Goal: Information Seeking & Learning: Learn about a topic

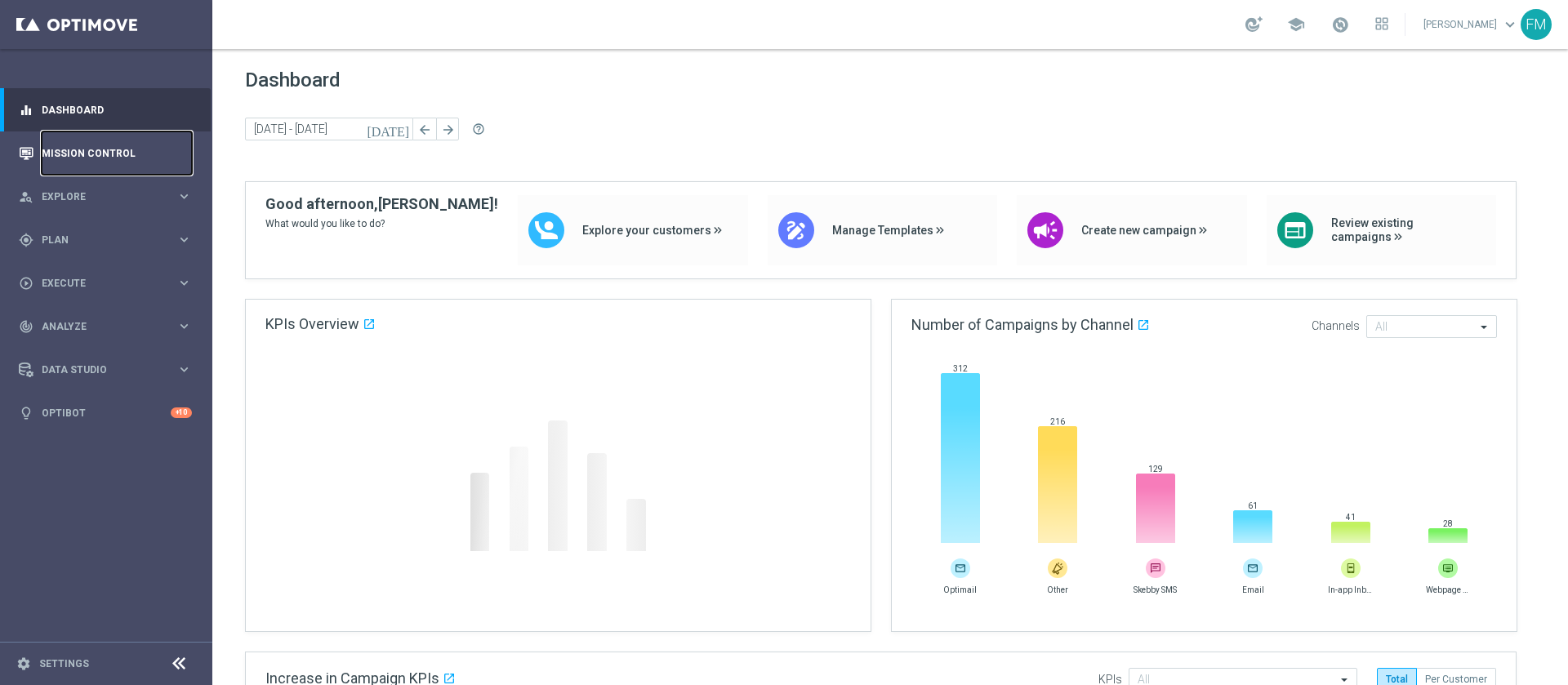
click at [86, 142] on link "Mission Control" at bounding box center [117, 152] width 151 height 43
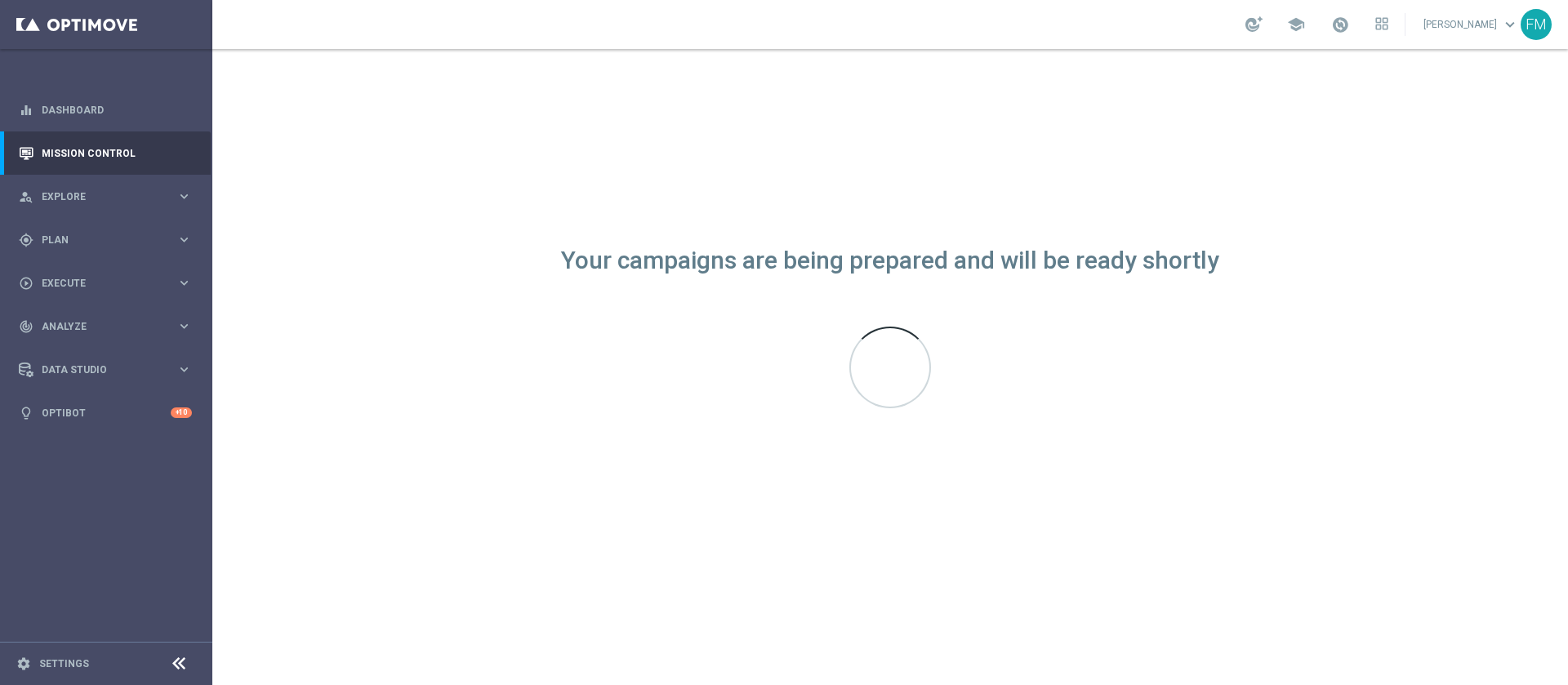
click at [1032, 556] on div "Your campaigns are being prepared and will be ready shortly" at bounding box center [890, 367] width 1356 height 636
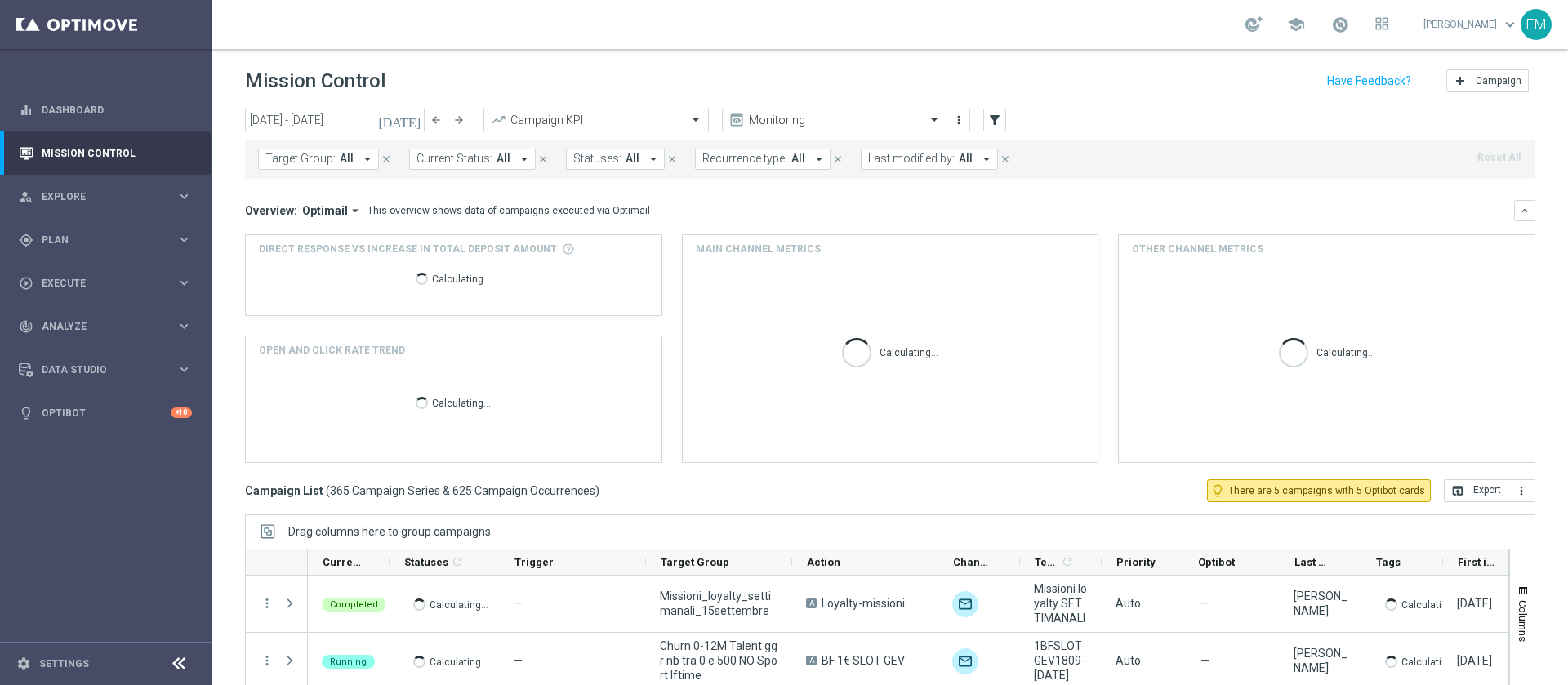
click at [334, 166] on button "Target Group: All arrow_drop_down" at bounding box center [317, 159] width 121 height 21
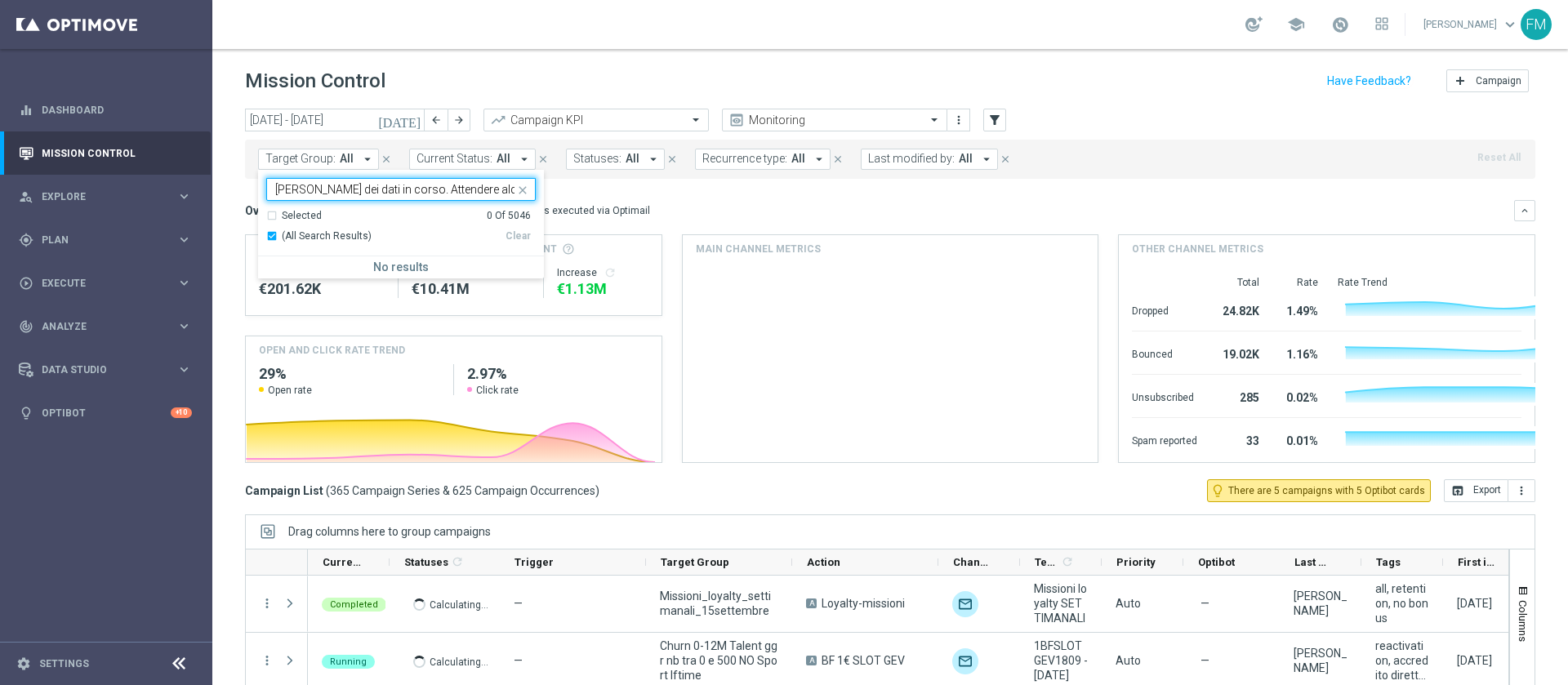
scroll to position [0, 175]
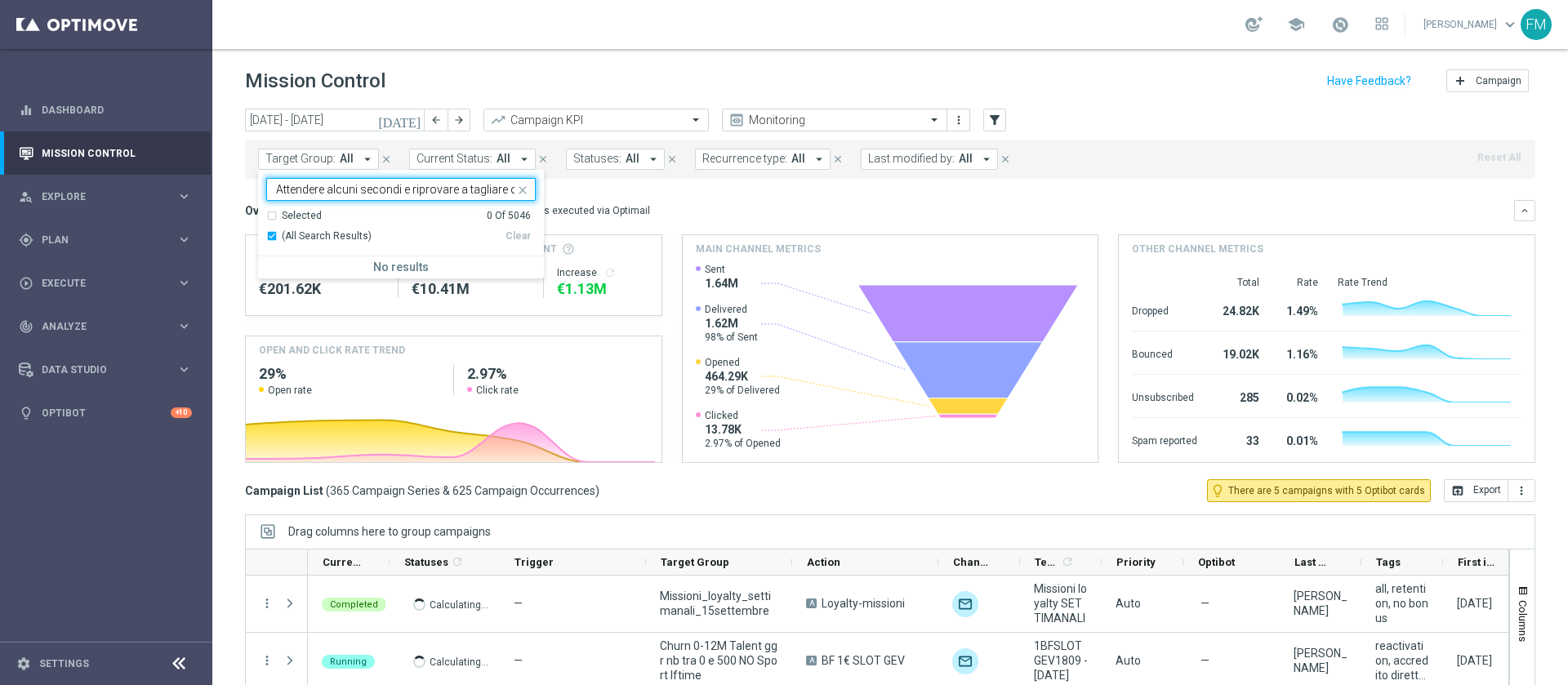
type input "[PERSON_NAME] dei dati in corso. Attendere alcuni secondi e riprovare a tagliar…"
click at [522, 193] on icon "close" at bounding box center [523, 190] width 14 height 14
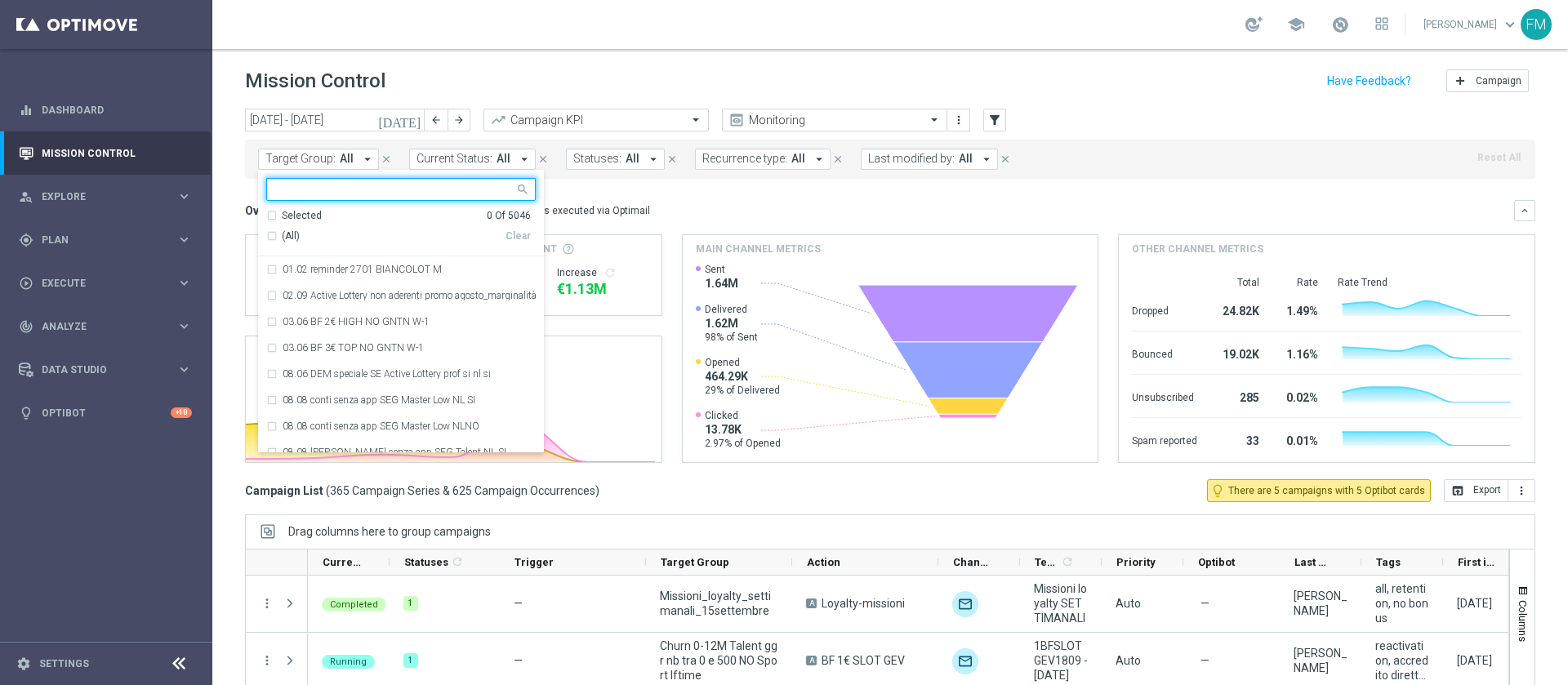
click at [397, 196] on input "text" at bounding box center [395, 190] width 239 height 14
paste input "Reactivated Master Low"
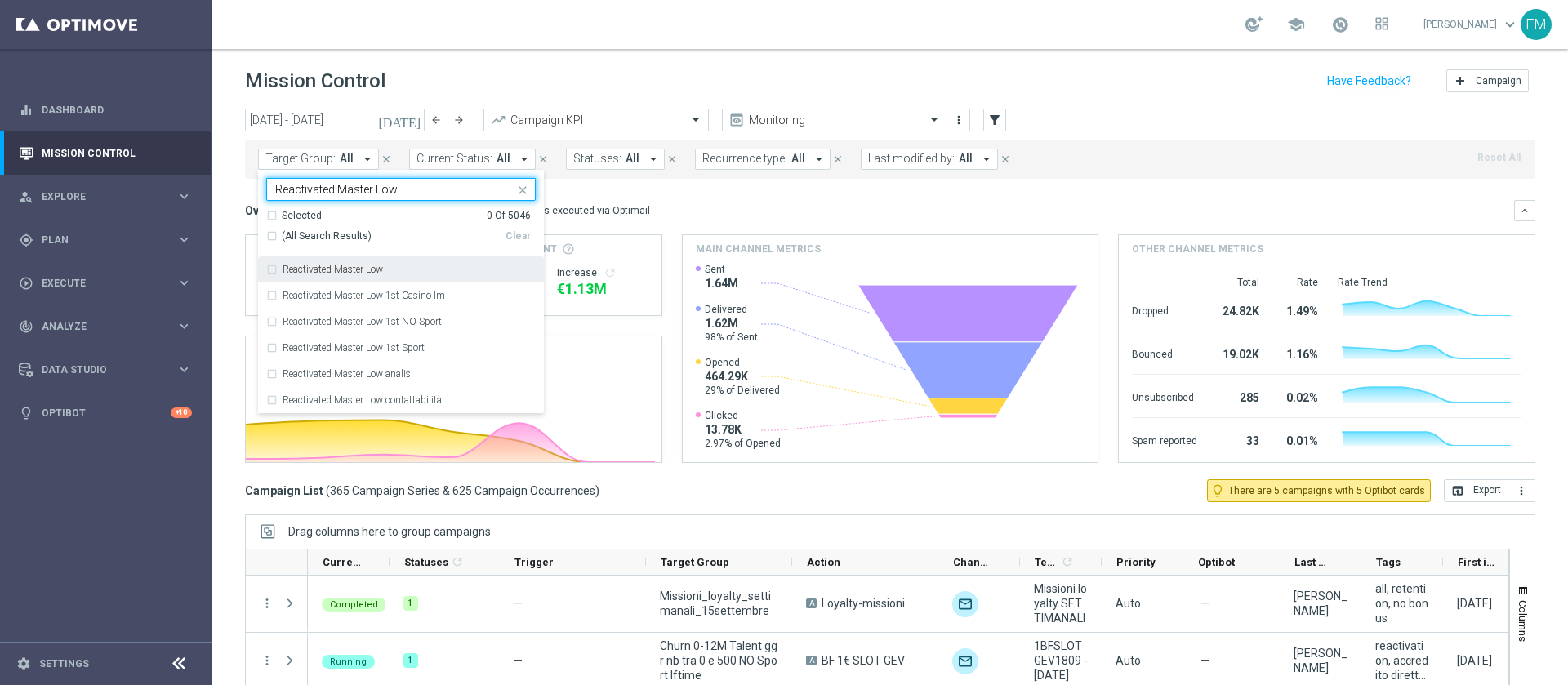
click at [393, 274] on div "Reactivated Master Low" at bounding box center [409, 269] width 253 height 10
type input "Reactivated Master Low"
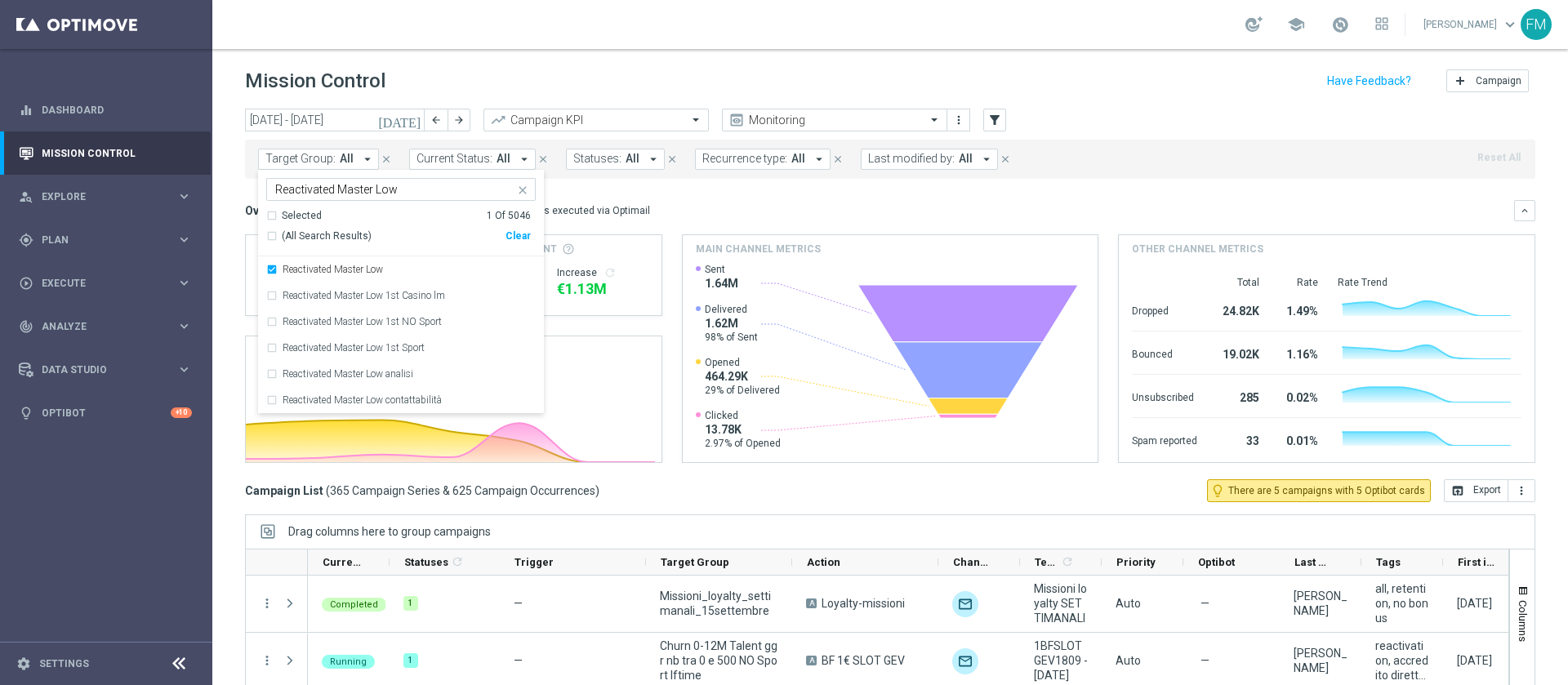
click at [960, 83] on div "Mission Control add Campaign" at bounding box center [890, 81] width 1290 height 32
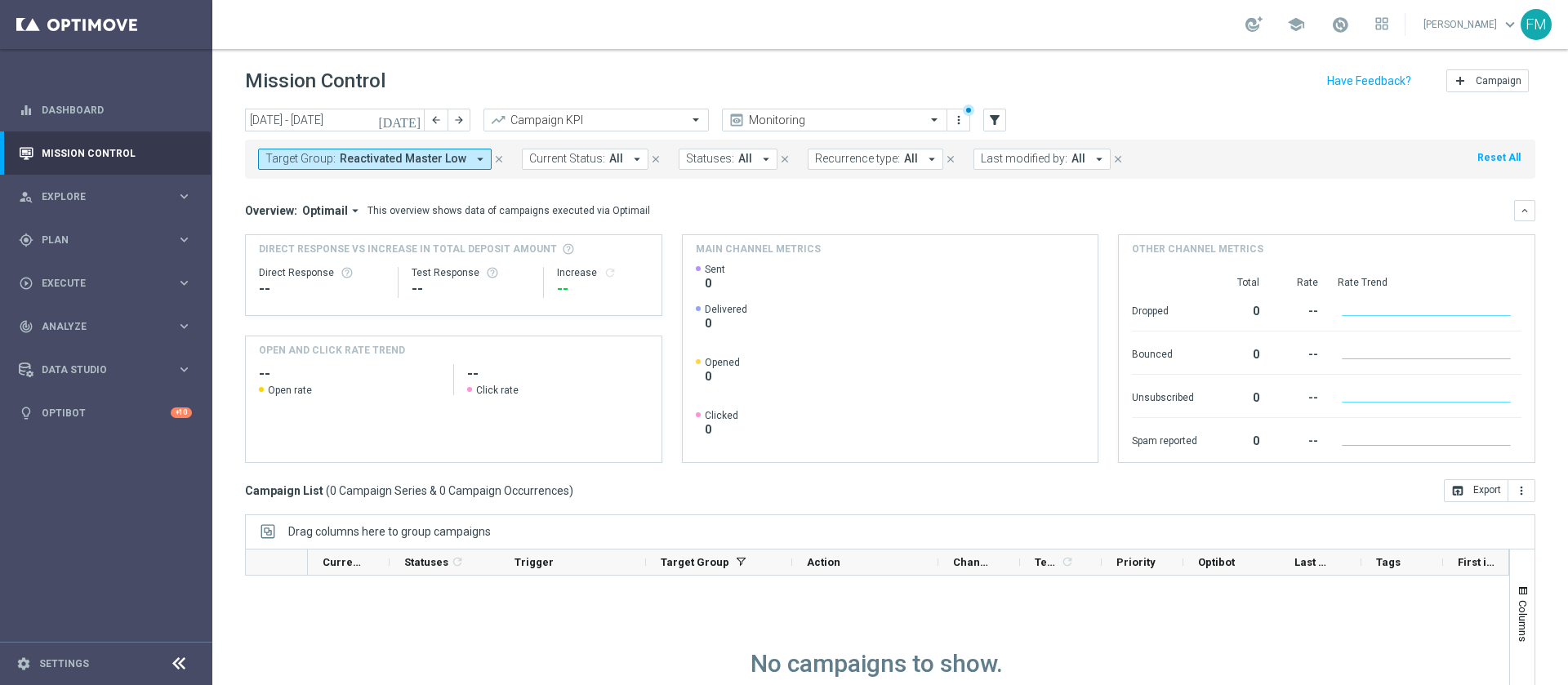
click at [408, 120] on icon "[DATE]" at bounding box center [400, 120] width 44 height 14
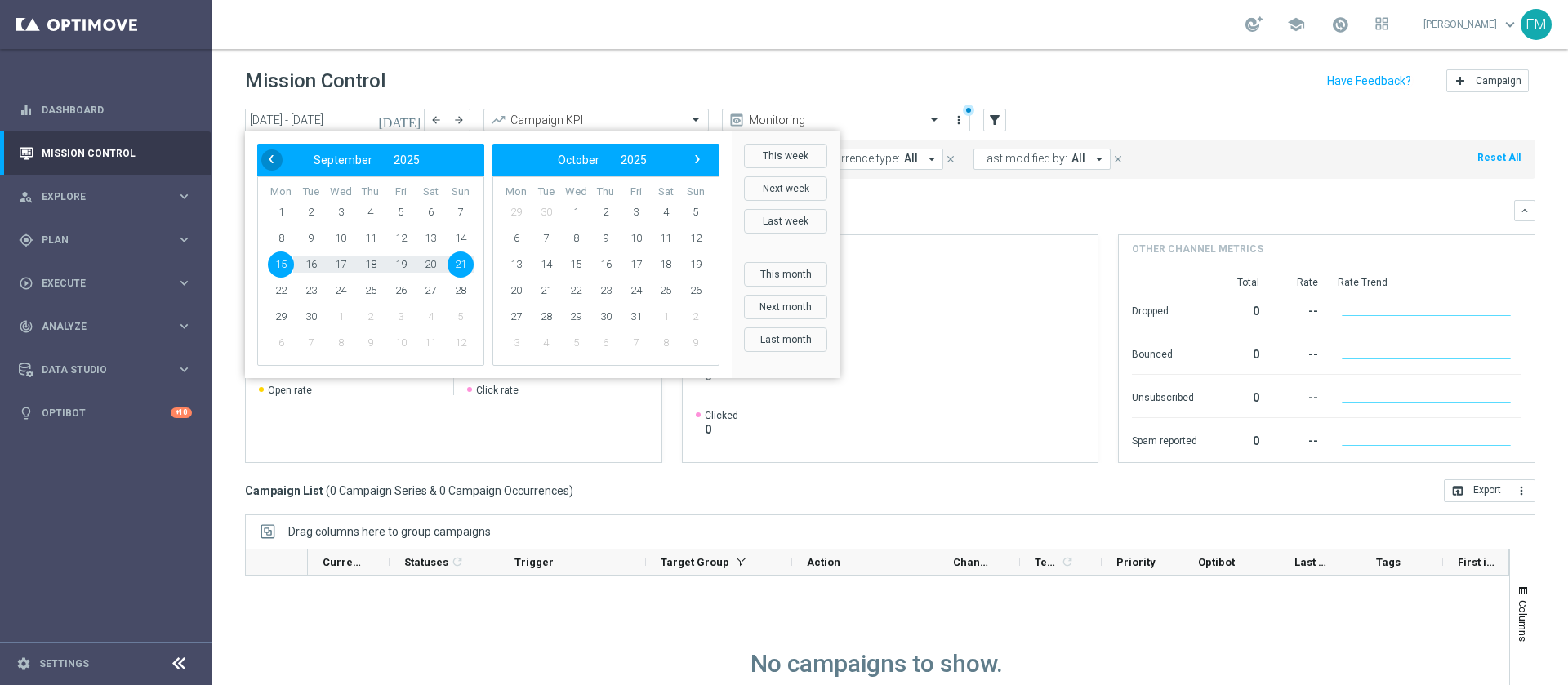
click at [272, 167] on span "‹" at bounding box center [271, 159] width 21 height 21
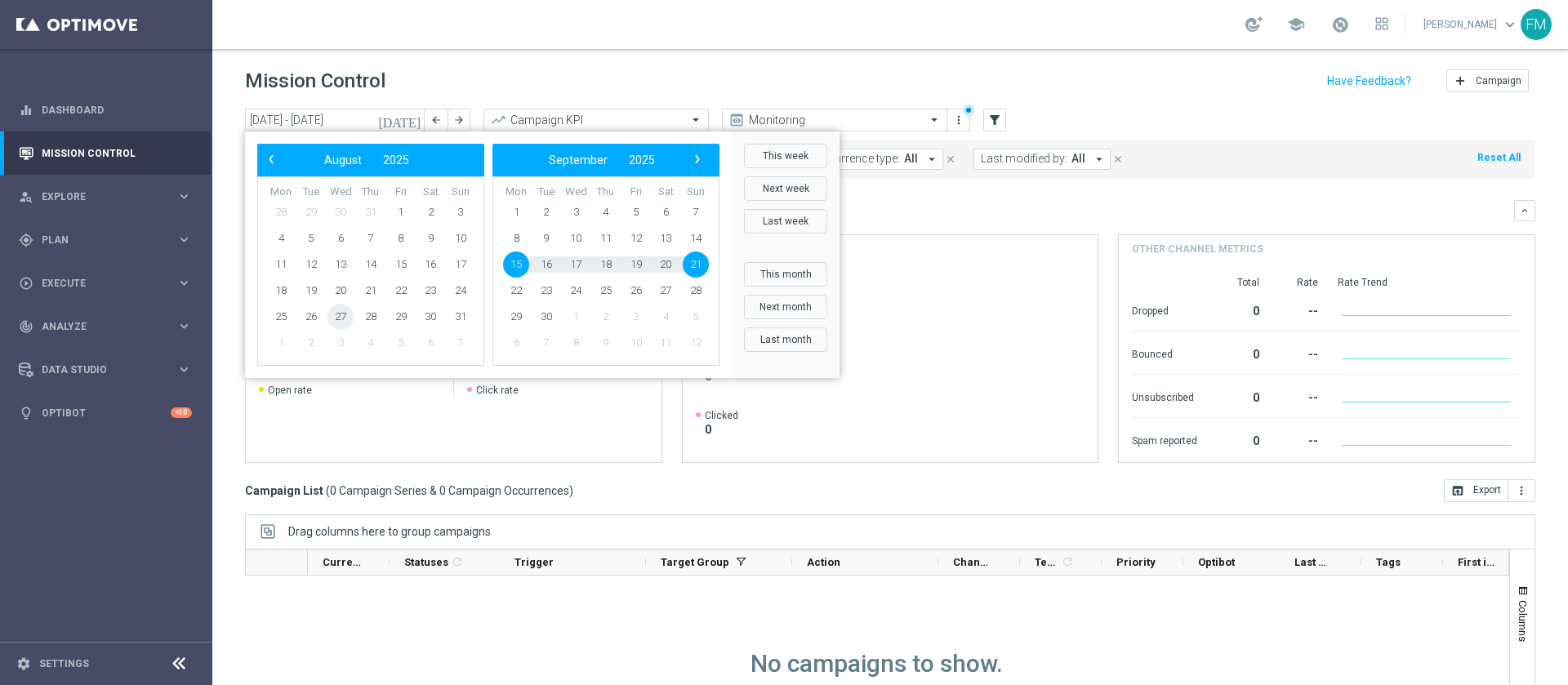
click at [340, 314] on span "27" at bounding box center [340, 316] width 26 height 26
click at [513, 205] on span "1" at bounding box center [515, 212] width 26 height 26
type input "[DATE] - [DATE]"
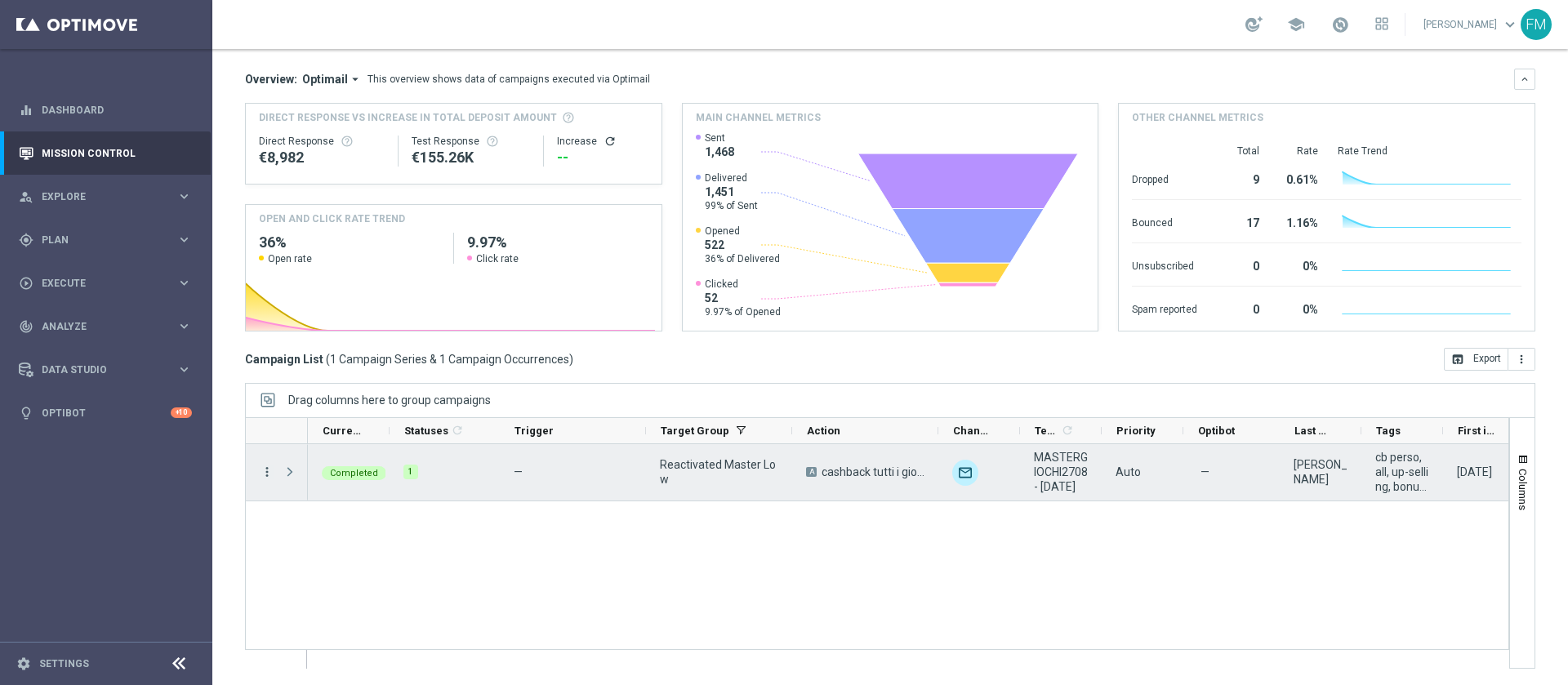
click at [269, 470] on icon "more_vert" at bounding box center [266, 472] width 14 height 14
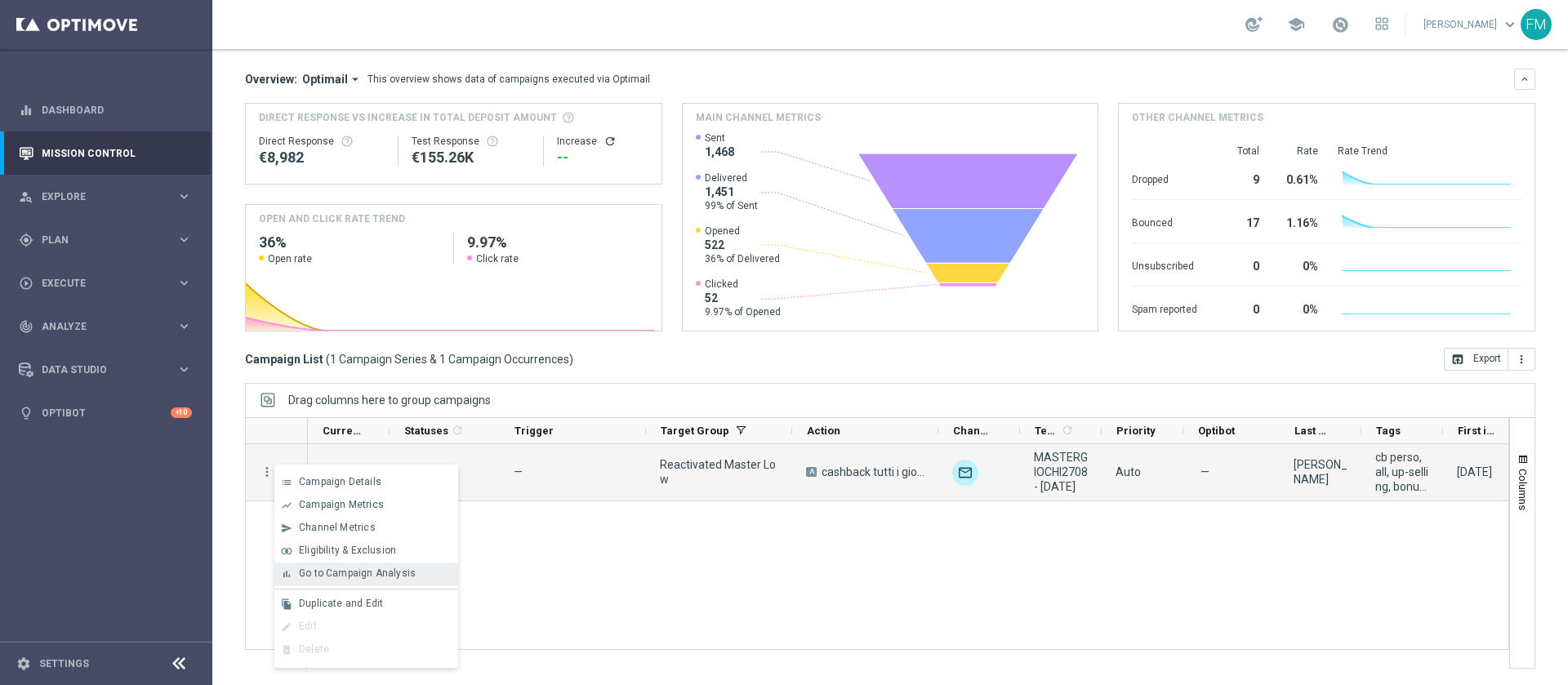
click at [371, 572] on span "Go to Campaign Analysis" at bounding box center [357, 573] width 117 height 12
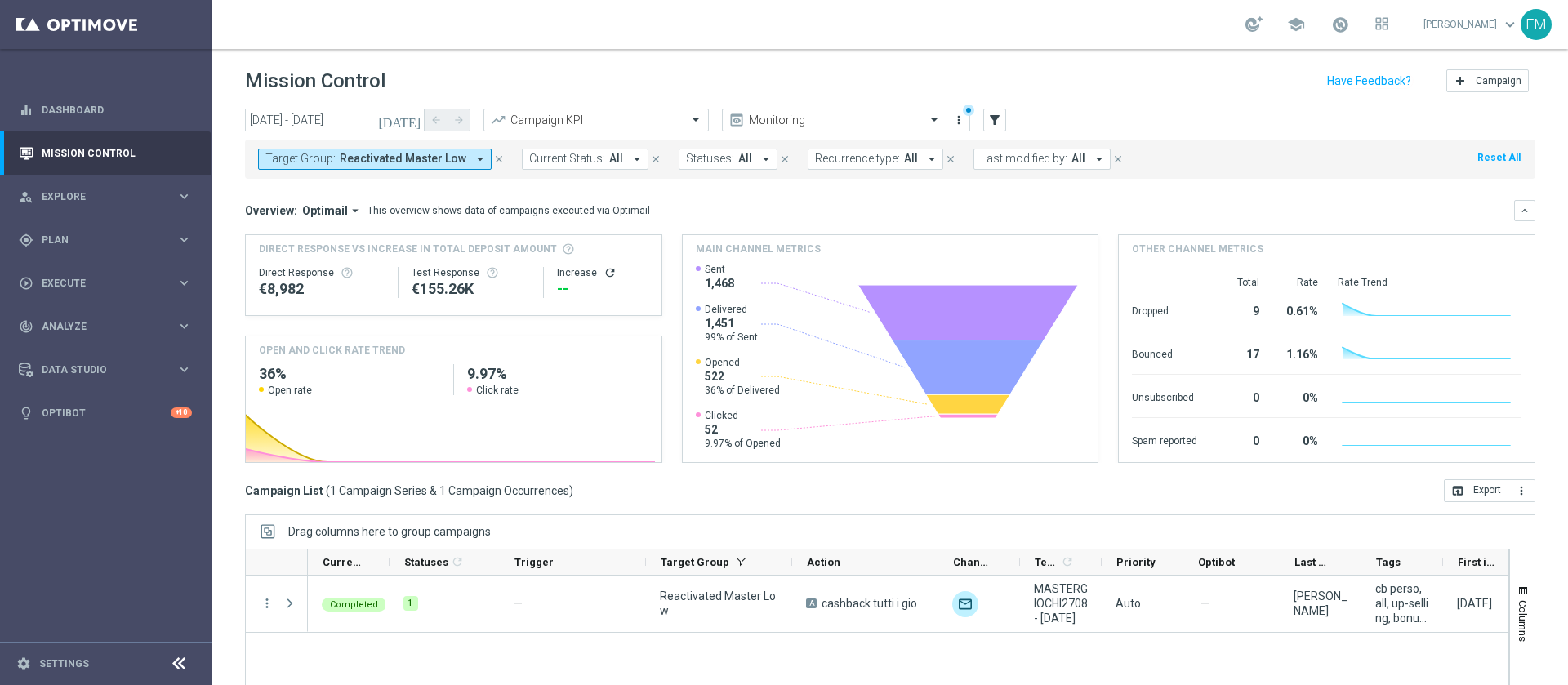
click at [399, 159] on span "Reactivated Master Low" at bounding box center [402, 158] width 126 height 14
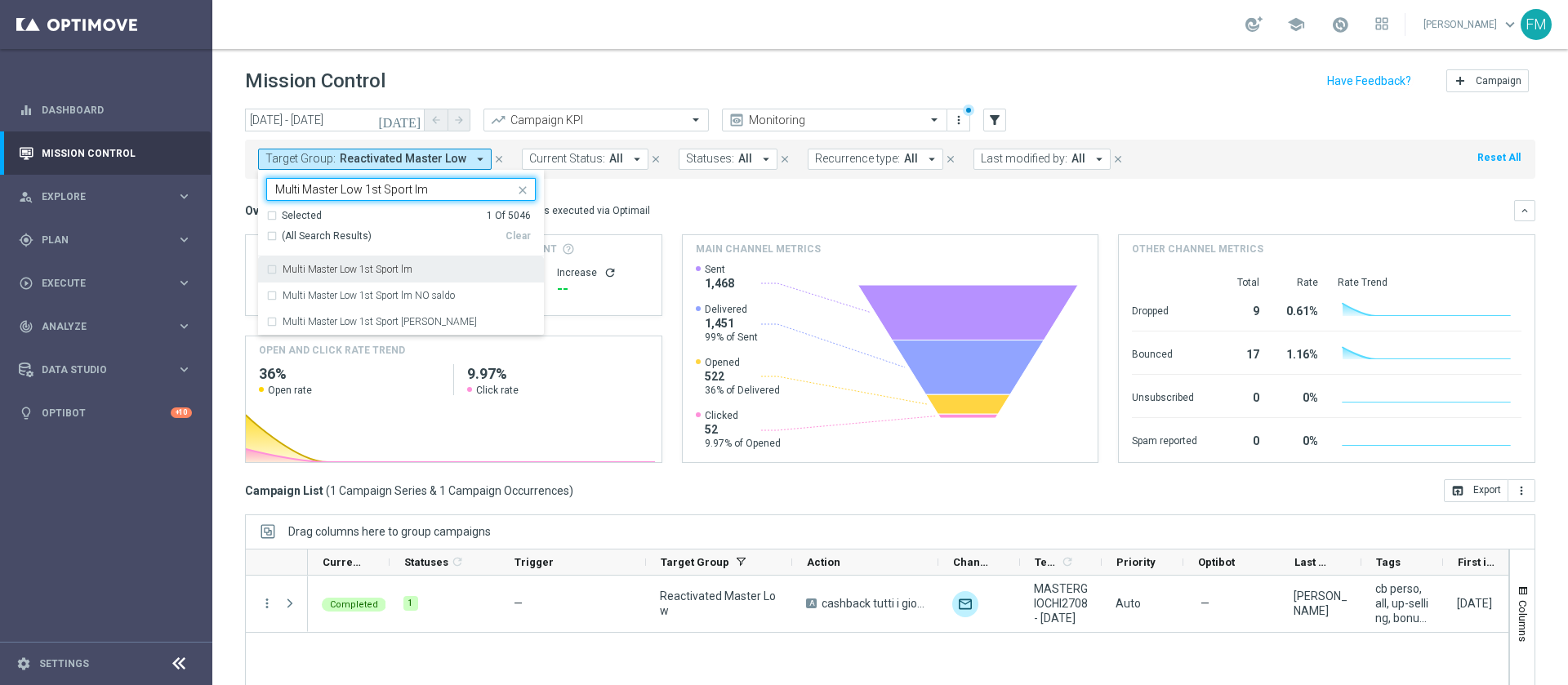
click at [423, 260] on div "Multi Master Low 1st Sport lm" at bounding box center [400, 269] width 269 height 26
type input "Multi Master Low 1st Sport lm"
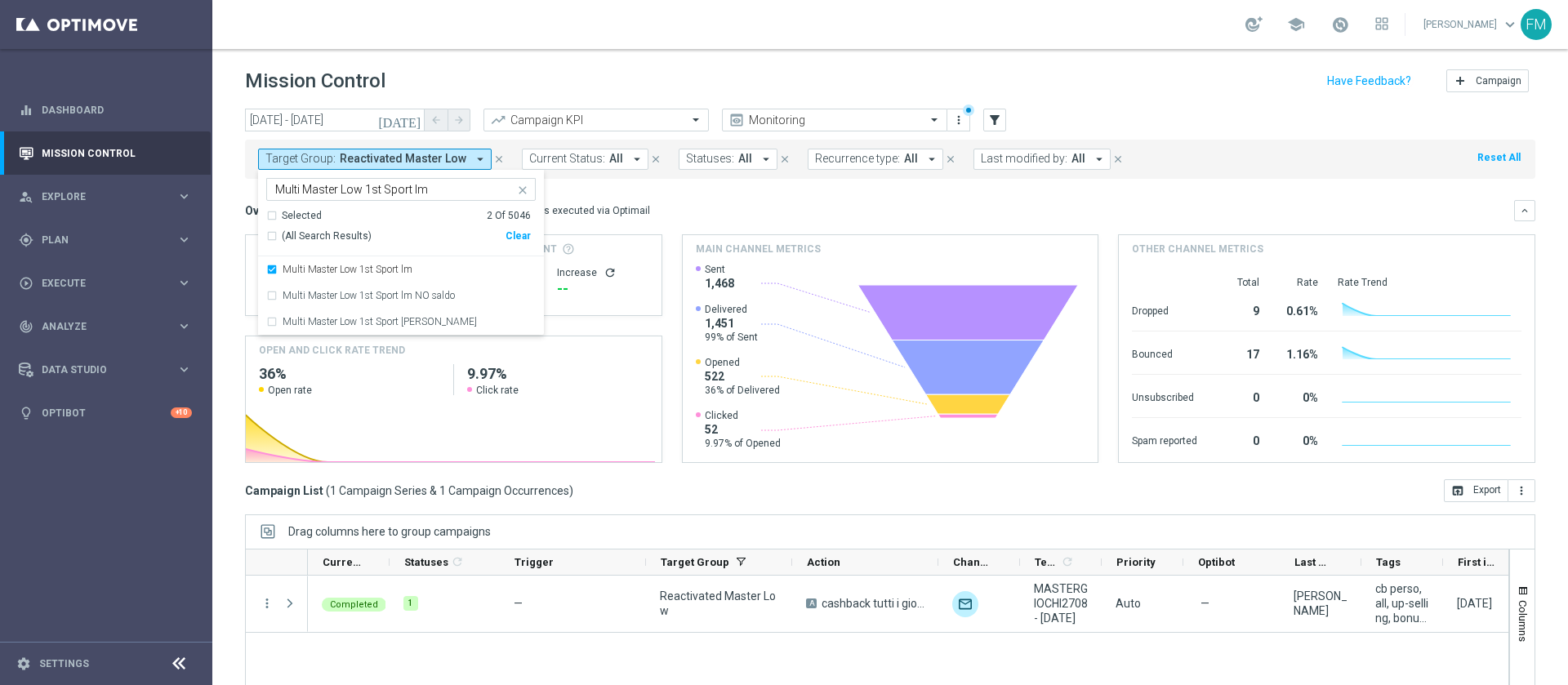
click at [683, 195] on mini-dashboard "Overview: Optimail arrow_drop_down This overview shows data of campaigns execut…" at bounding box center [890, 328] width 1290 height 300
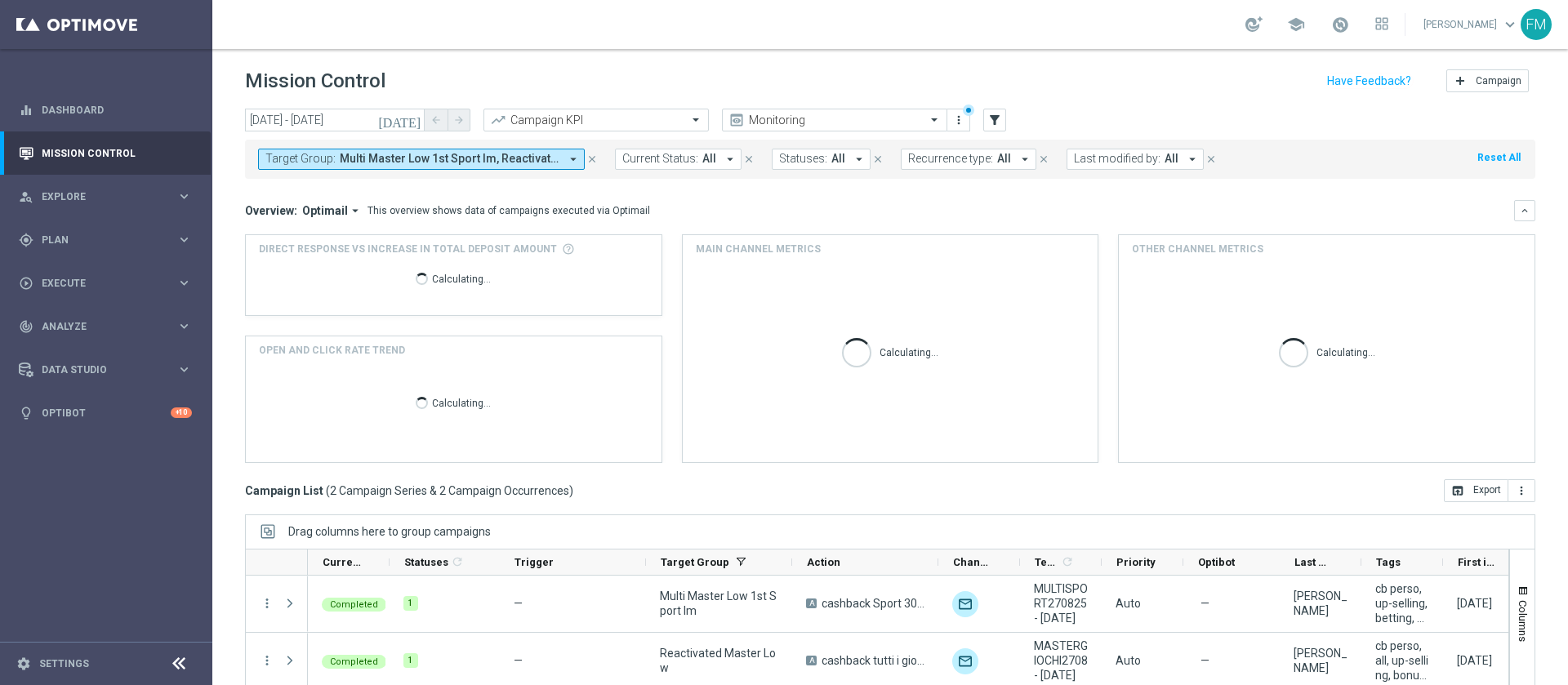
scroll to position [131, 0]
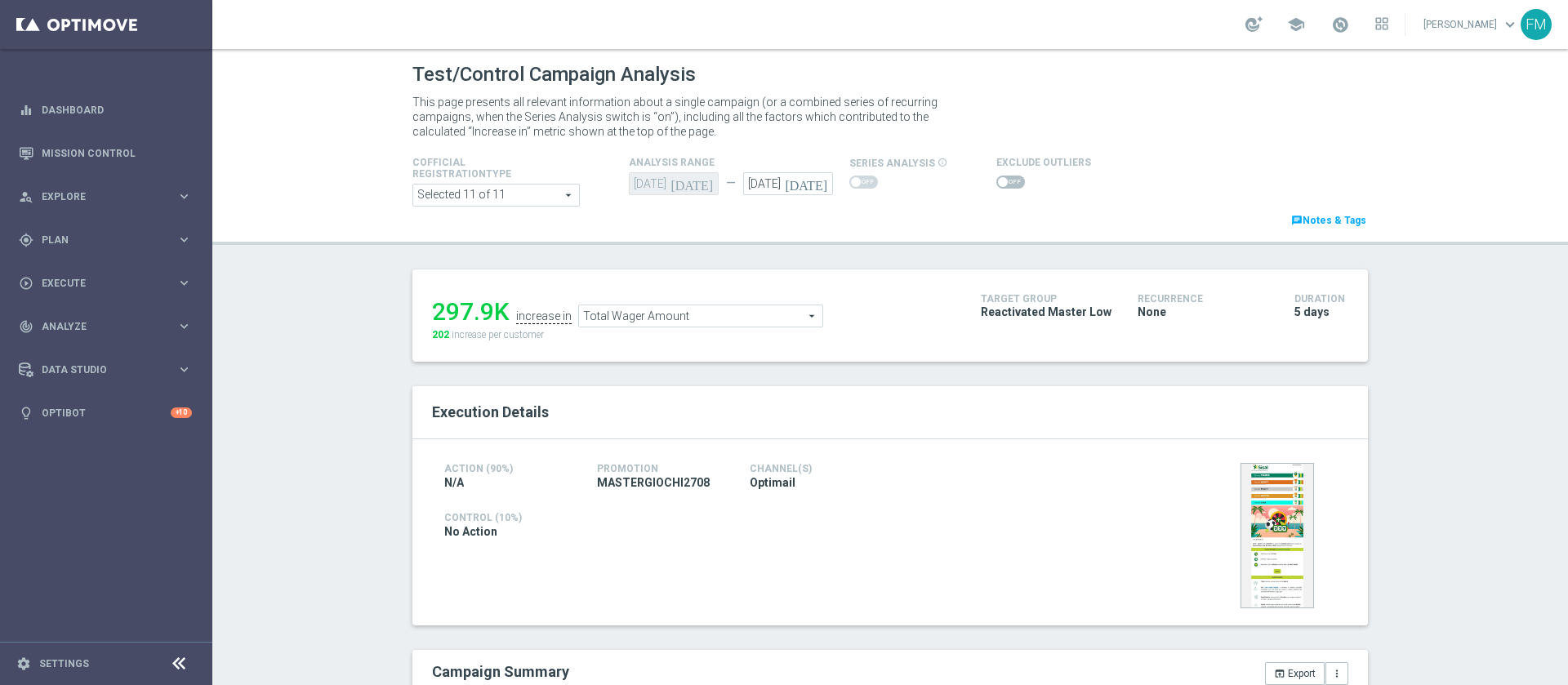
click at [806, 182] on icon "[DATE]" at bounding box center [809, 181] width 48 height 18
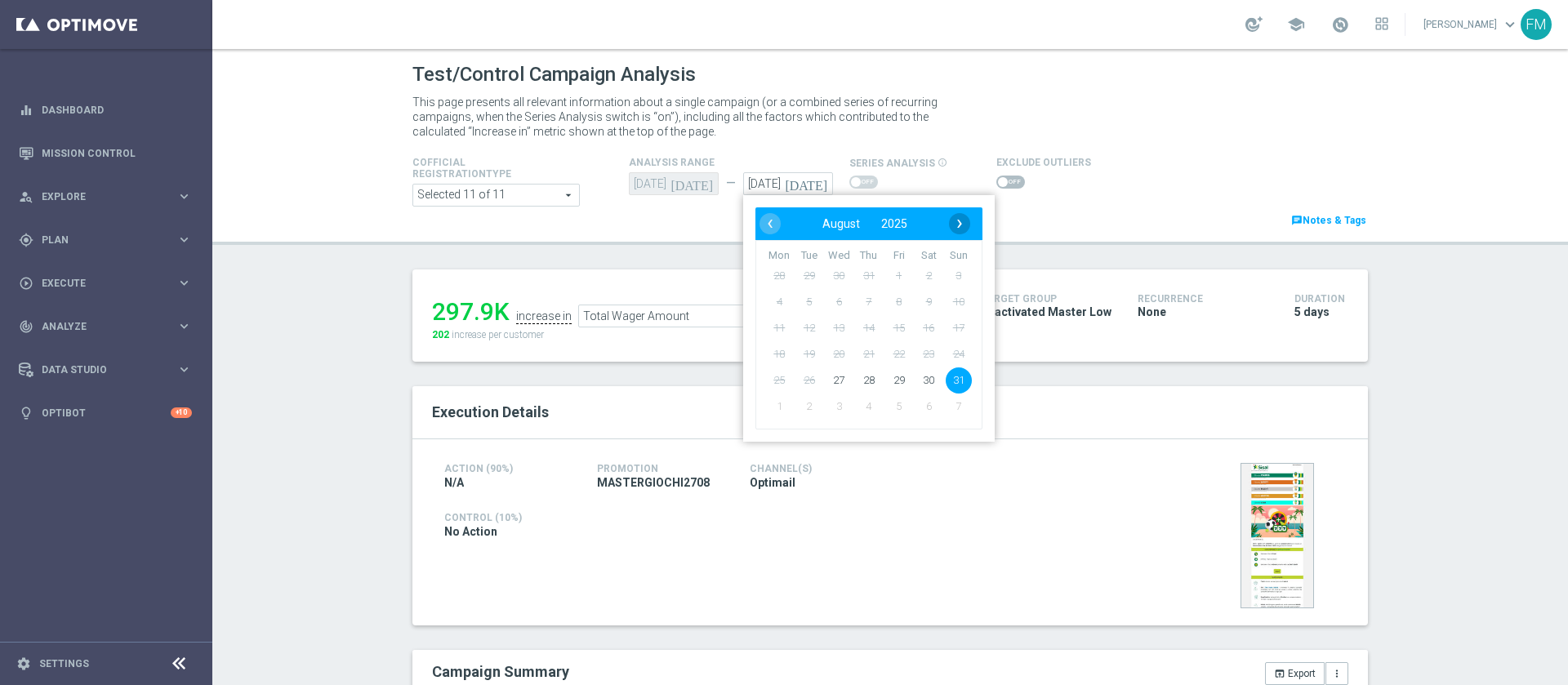
click at [949, 214] on span "›" at bounding box center [960, 224] width 21 height 21
click at [779, 268] on span "1" at bounding box center [779, 276] width 26 height 26
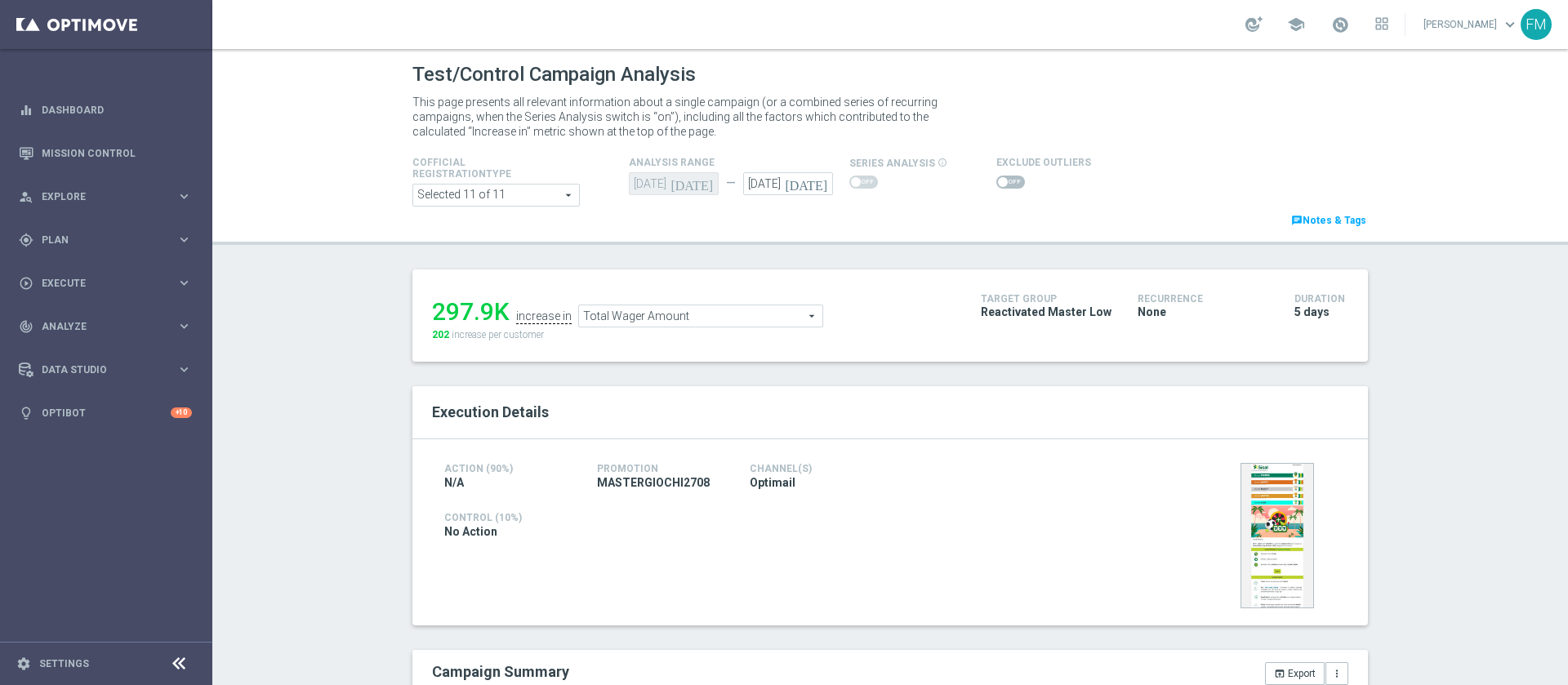
type input "01 Sep 2025"
click at [732, 318] on span "Total Wager Amount" at bounding box center [701, 316] width 243 height 21
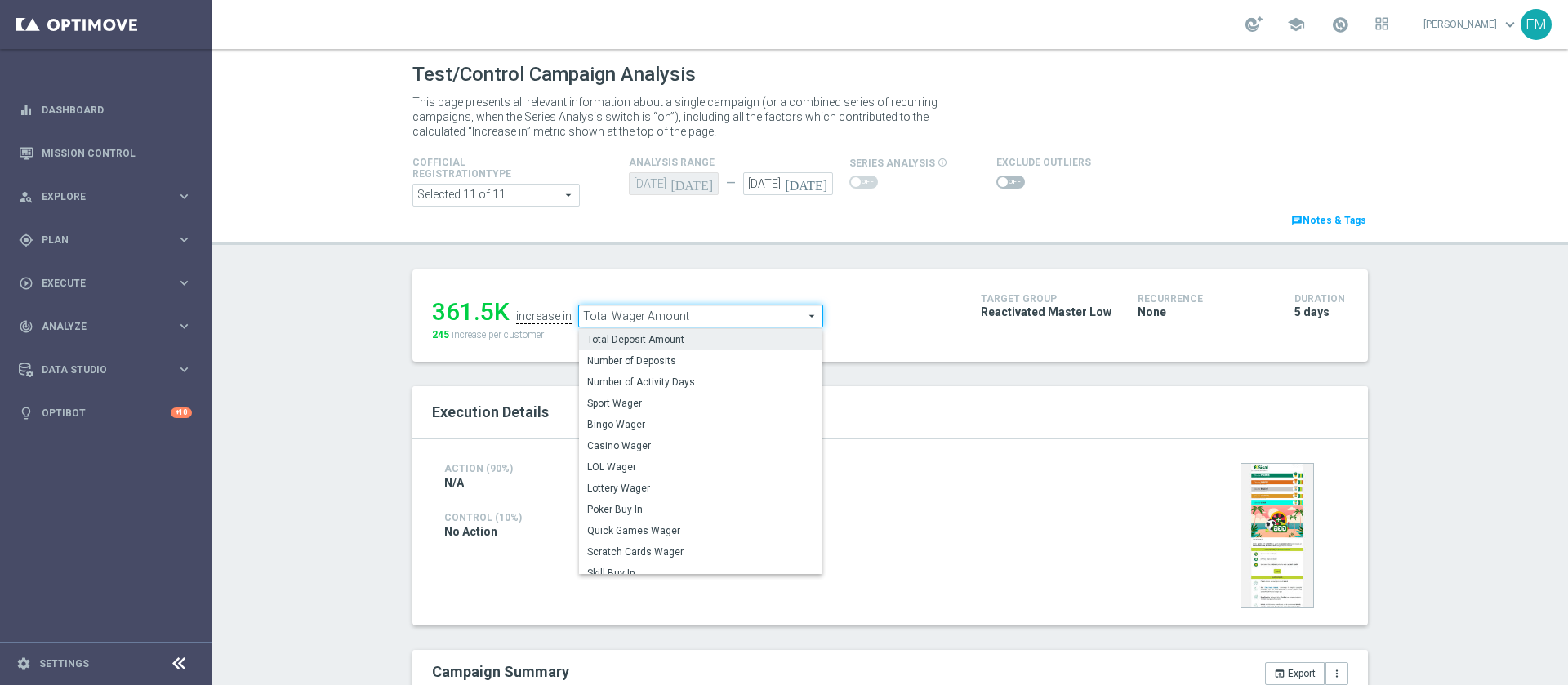
click at [693, 339] on span "Total Deposit Amount" at bounding box center [701, 340] width 227 height 14
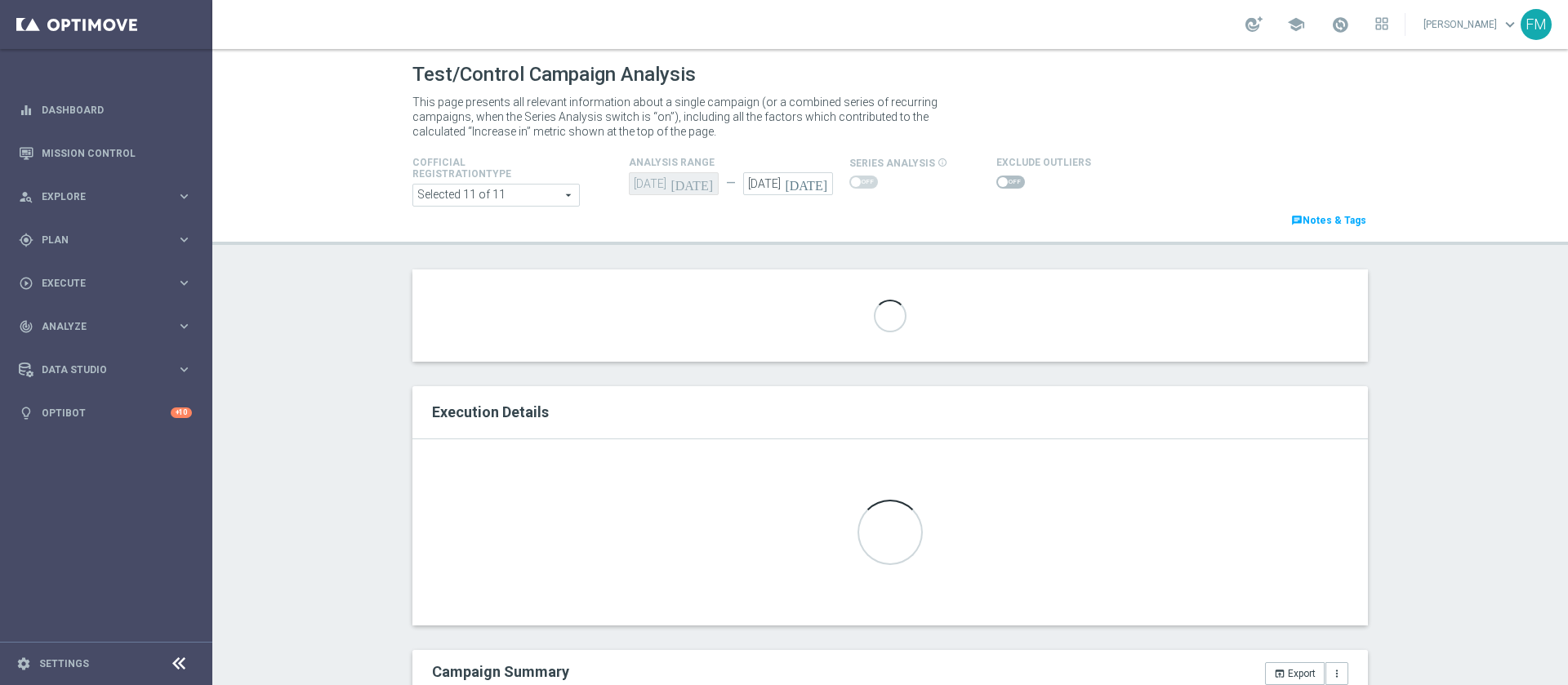
drag, startPoint x: 1567, startPoint y: 44, endPoint x: 1567, endPoint y: 295, distance: 251.0
click at [1567, 295] on section "school Francesca Mascarucci keyboard_arrow_down FM Test/Control Campaign Analys…" at bounding box center [890, 342] width 1356 height 685
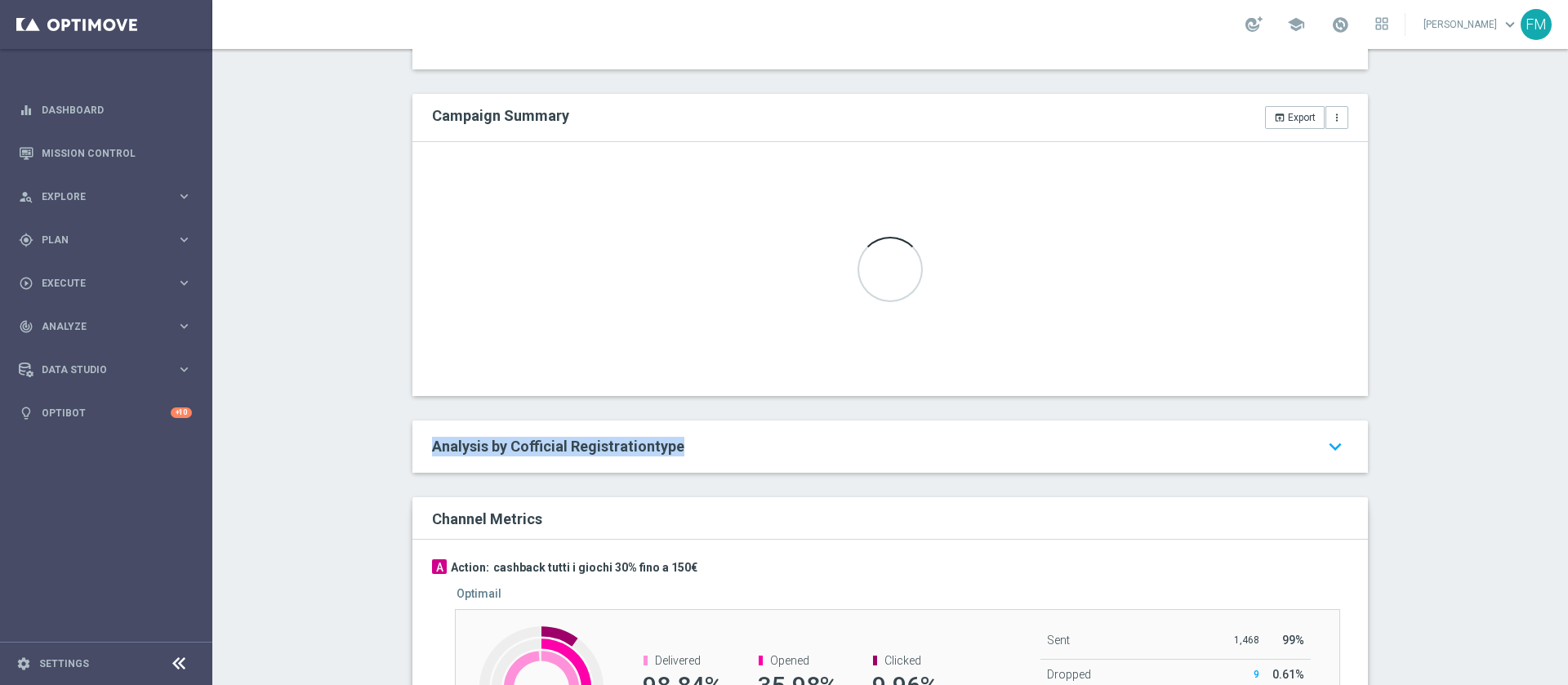
drag, startPoint x: 1539, startPoint y: 428, endPoint x: 1538, endPoint y: 382, distance: 46.0
click at [1538, 382] on div "Test/Control Campaign Analysis This page presents all relevant information abou…" at bounding box center [890, 367] width 1356 height 636
click at [1441, 295] on div "Test/Control Campaign Analysis This page presents all relevant information abou…" at bounding box center [890, 367] width 1356 height 636
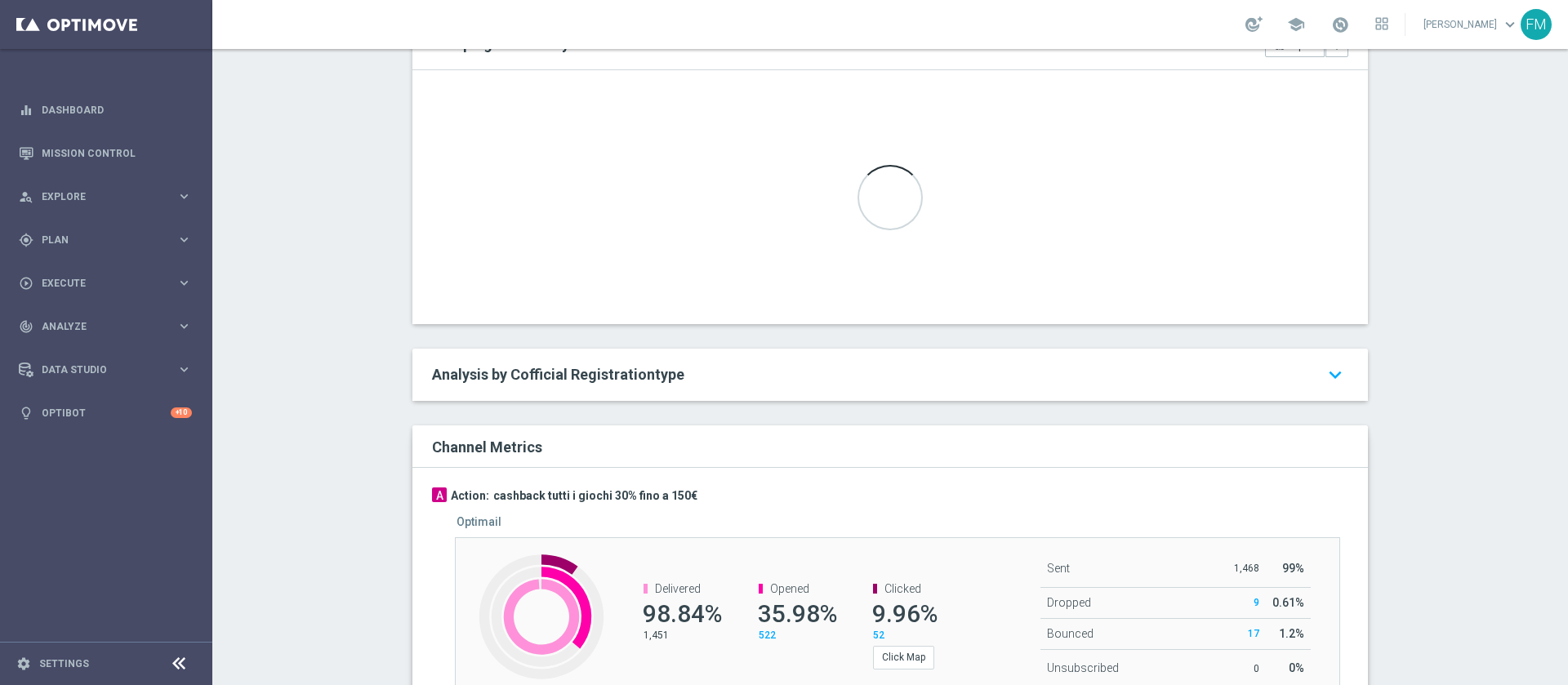
scroll to position [523, 0]
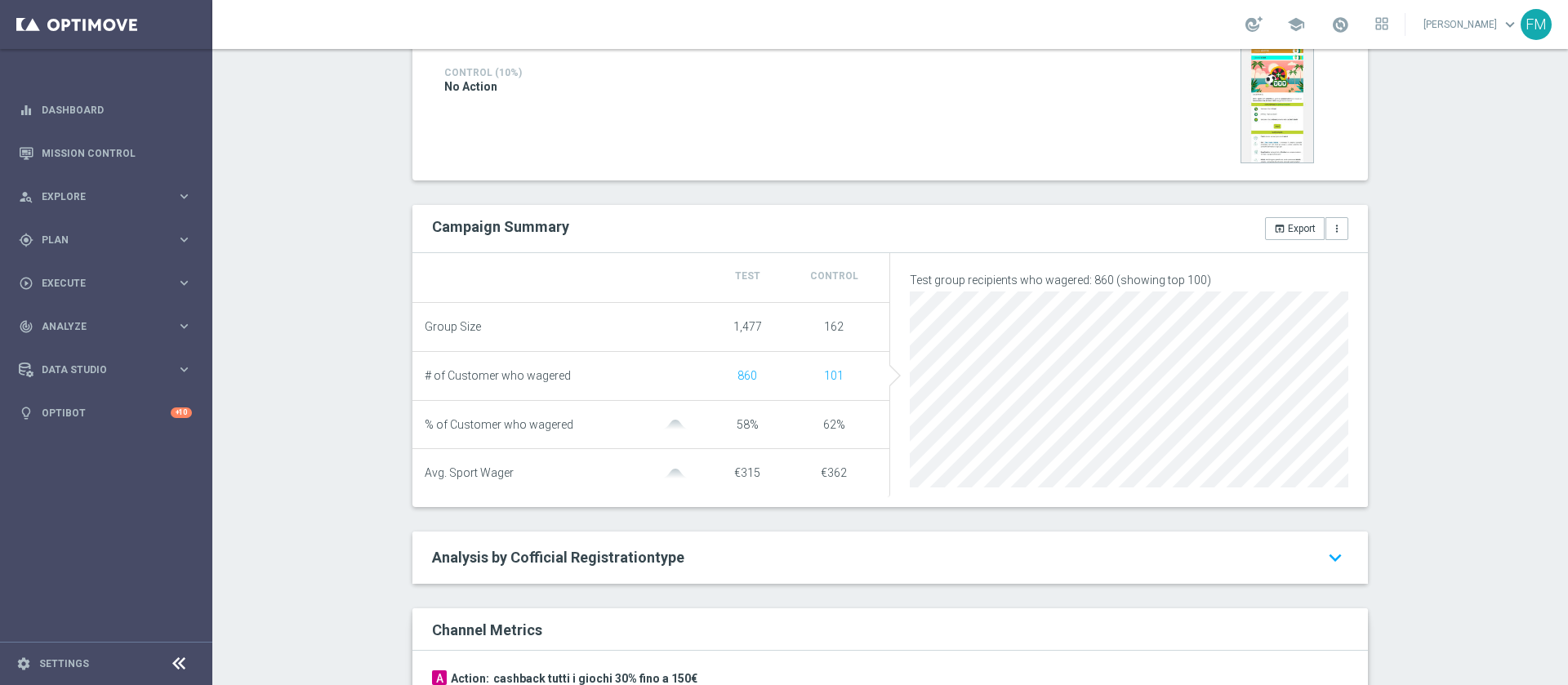
scroll to position [142, 0]
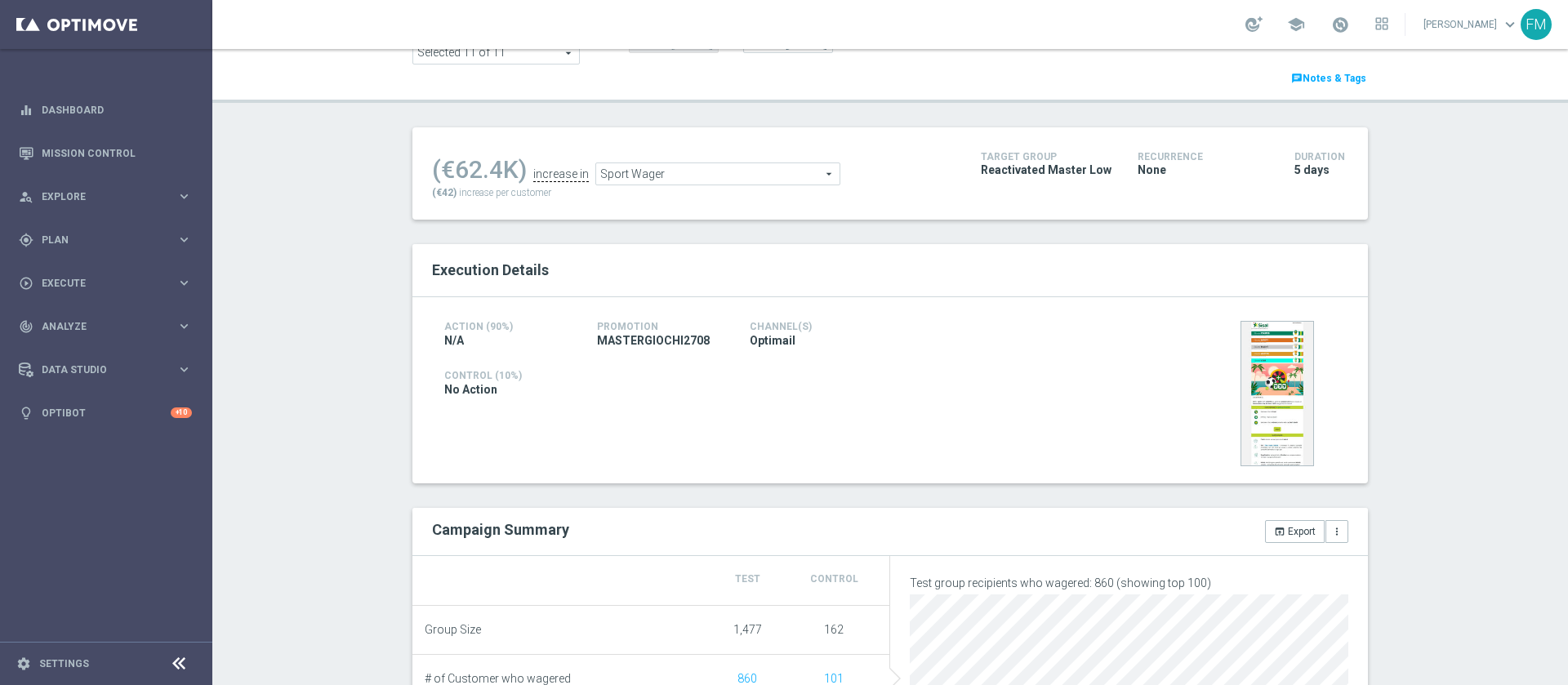
click at [690, 183] on span "Sport Wager" at bounding box center [718, 174] width 243 height 21
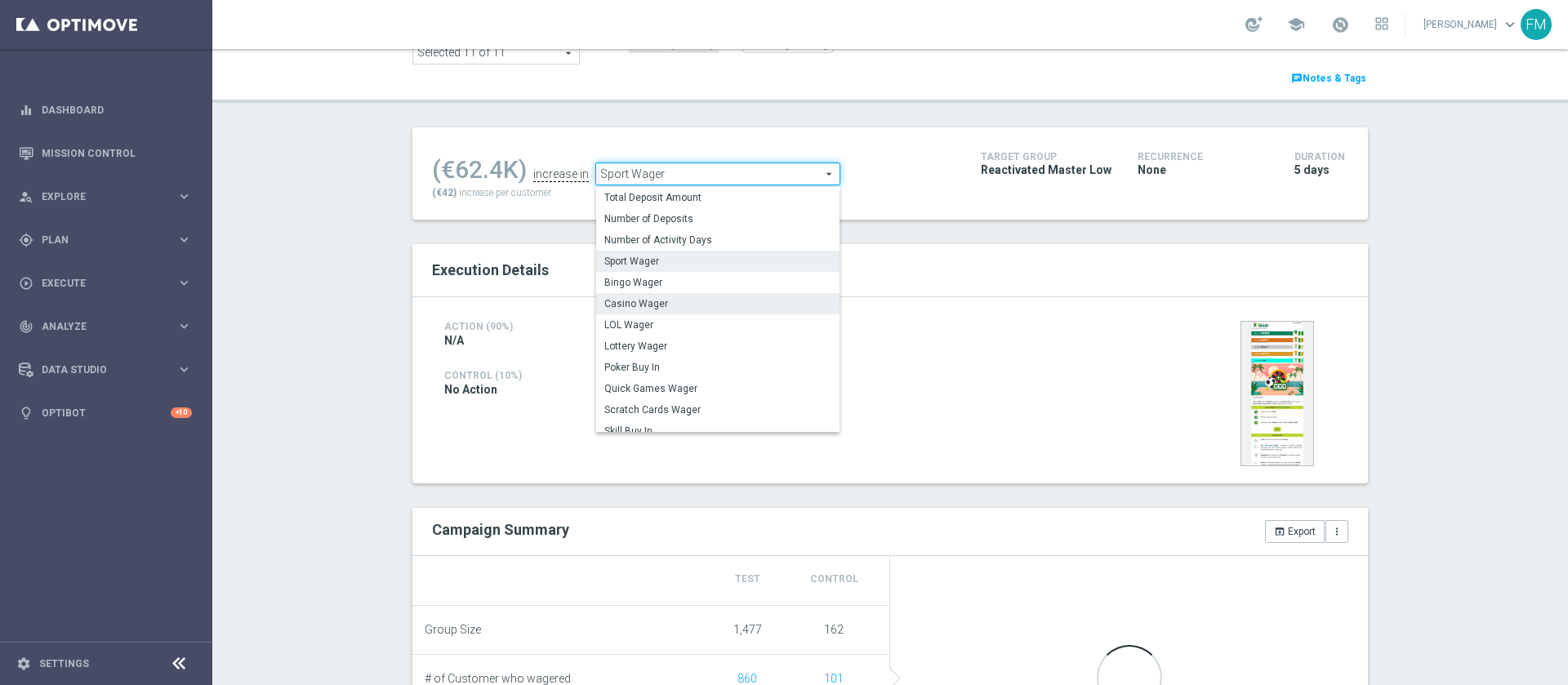
click at [666, 312] on label "Casino Wager" at bounding box center [718, 304] width 243 height 21
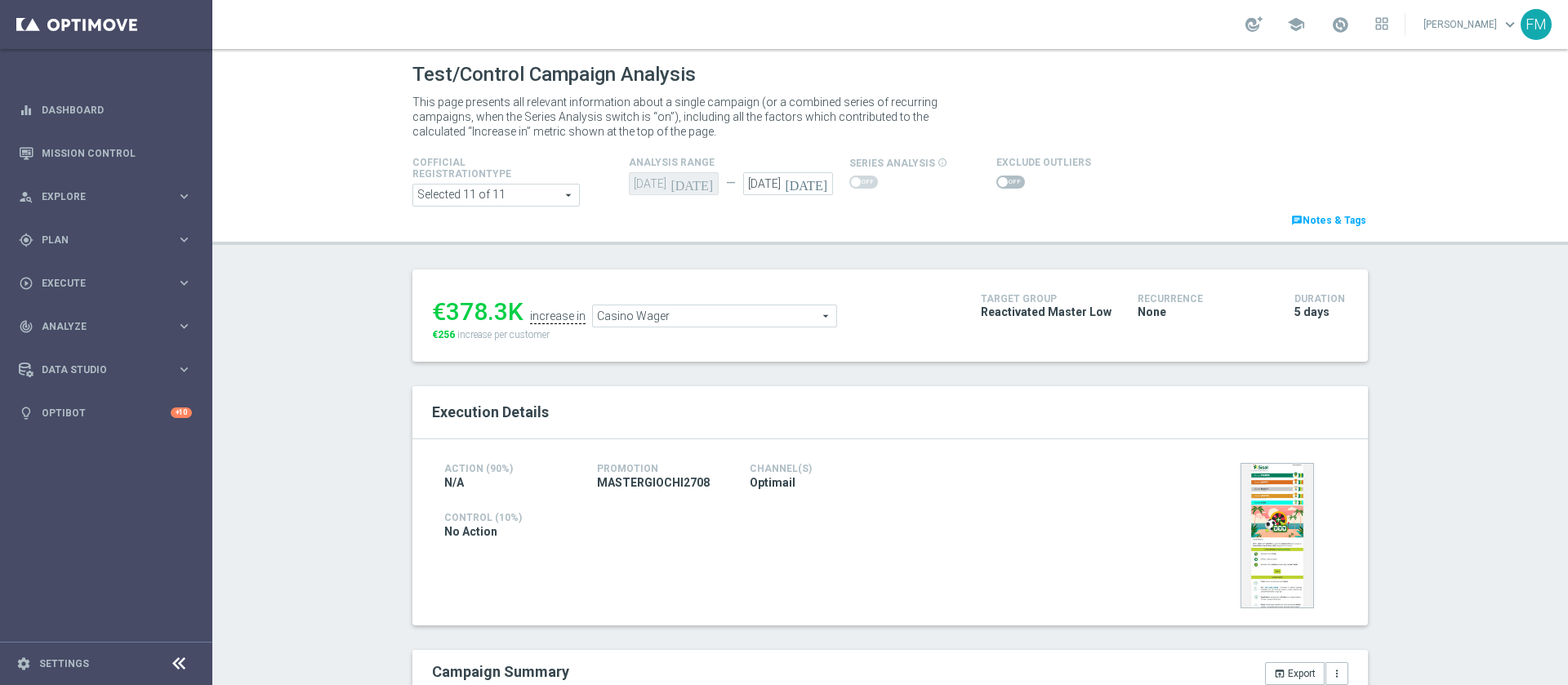
click at [666, 316] on span "Casino Wager" at bounding box center [715, 316] width 243 height 21
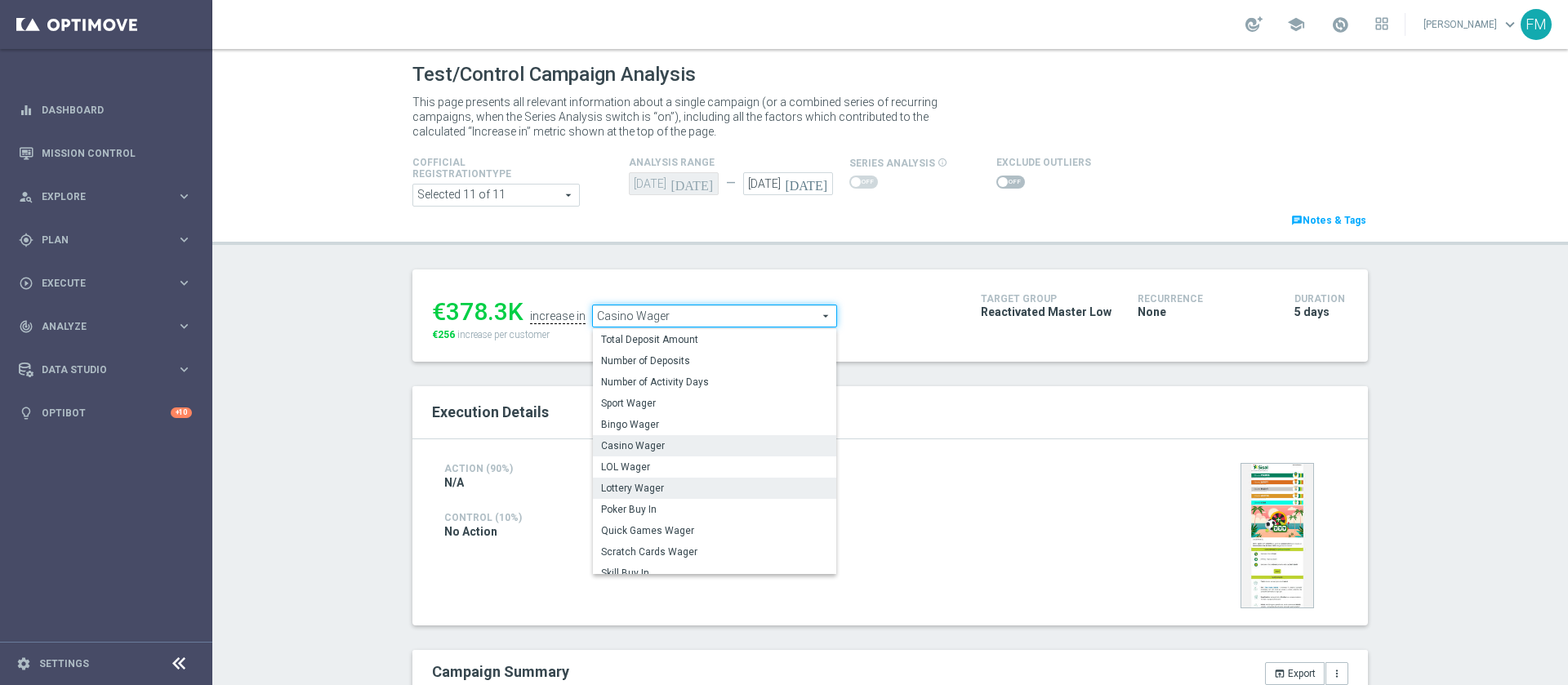
click at [672, 487] on span "Lottery Wager" at bounding box center [714, 488] width 227 height 14
type input "Lottery Wager"
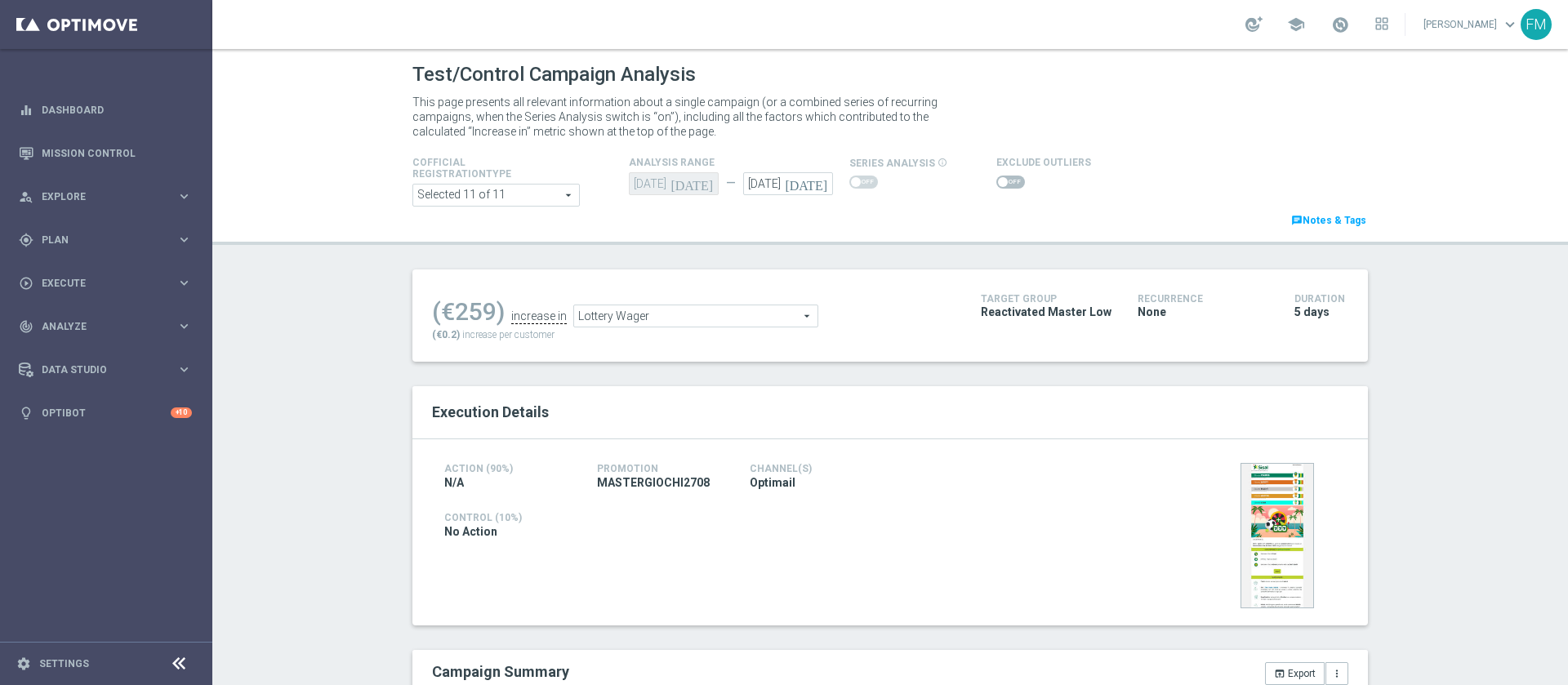
click at [997, 183] on span at bounding box center [1011, 182] width 29 height 14
click at [997, 183] on input "checkbox" at bounding box center [1011, 182] width 29 height 14
checkbox input "true"
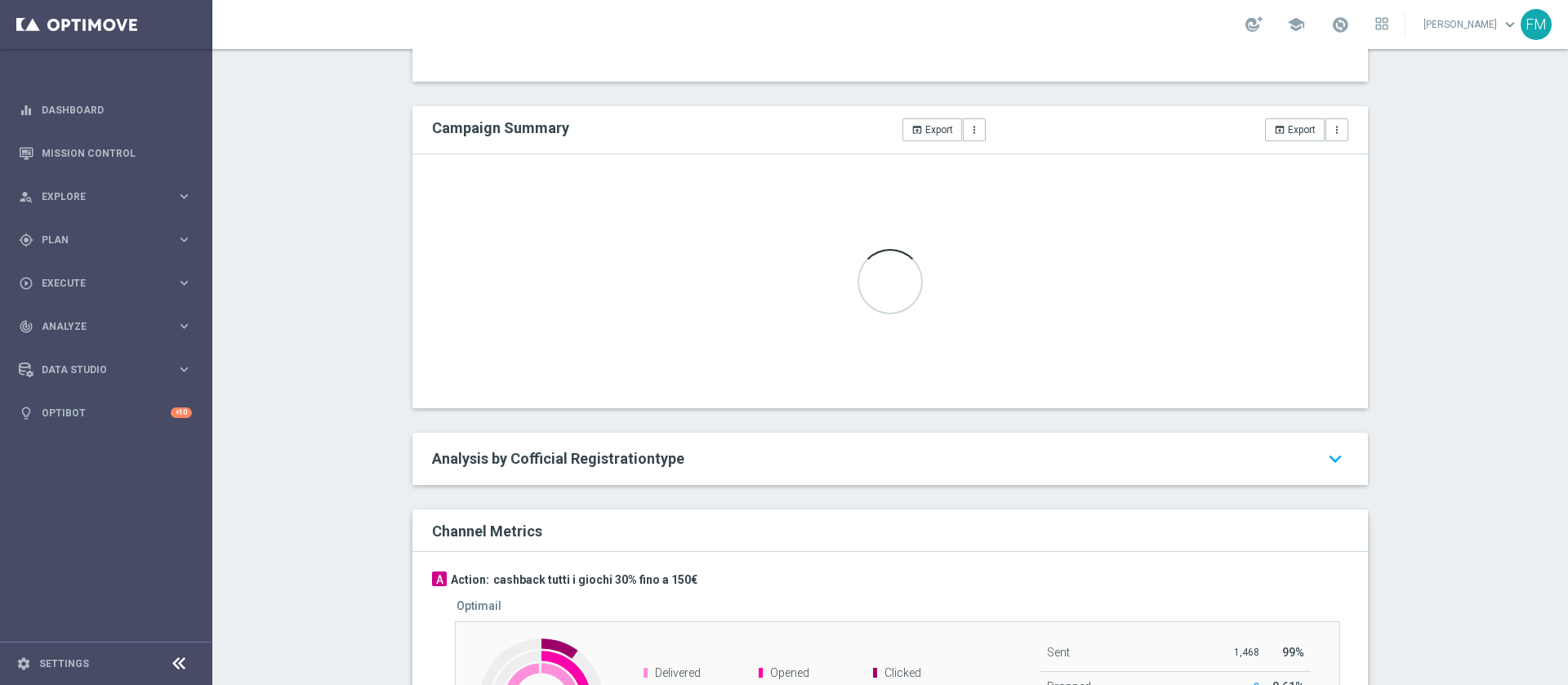
scroll to position [370, 0]
